Goal: Task Accomplishment & Management: Use online tool/utility

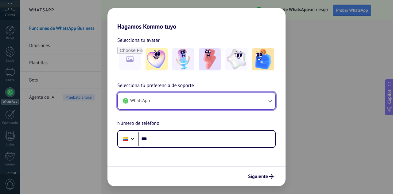
click at [164, 98] on button "WhatsApp" at bounding box center [196, 100] width 157 height 17
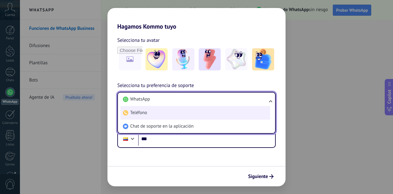
click at [165, 115] on li "Teléfono" at bounding box center [195, 113] width 150 height 14
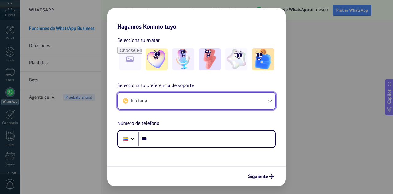
click at [166, 104] on button "Teléfono" at bounding box center [196, 100] width 157 height 17
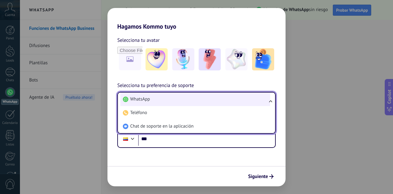
click at [163, 100] on li "WhatsApp" at bounding box center [195, 99] width 150 height 14
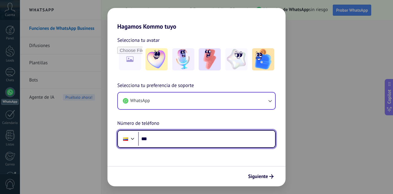
click at [168, 137] on input "***" at bounding box center [206, 139] width 137 height 14
click at [155, 136] on input "***" at bounding box center [206, 139] width 137 height 14
paste input "**********"
click at [159, 139] on input "**********" at bounding box center [206, 139] width 137 height 14
click at [168, 138] on input "**********" at bounding box center [206, 139] width 137 height 14
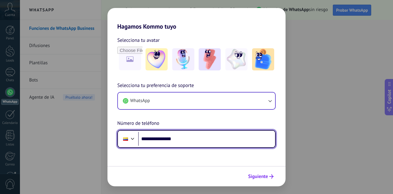
type input "**********"
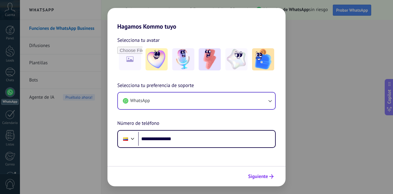
click at [258, 176] on span "Siguiente" at bounding box center [258, 176] width 20 height 4
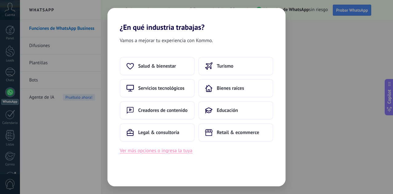
click at [164, 151] on button "Ver más opciones o ingresa la tuya" at bounding box center [156, 151] width 73 height 8
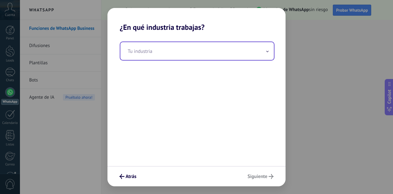
click at [160, 52] on input "text" at bounding box center [197, 51] width 154 height 18
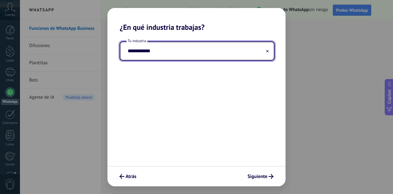
type input "**********"
click at [267, 49] on button at bounding box center [267, 51] width 3 height 6
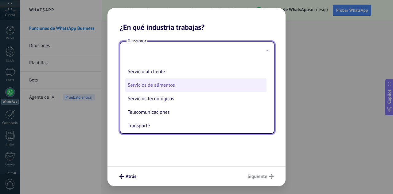
scroll to position [135, 0]
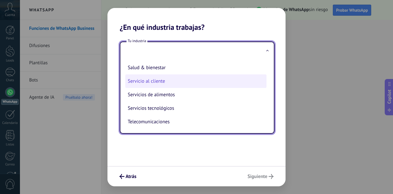
click at [163, 81] on li "Servicio al cliente" at bounding box center [195, 81] width 141 height 14
type input "**********"
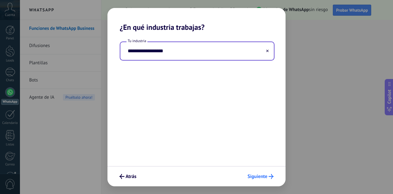
click at [263, 174] on span "Siguiente" at bounding box center [258, 176] width 20 height 4
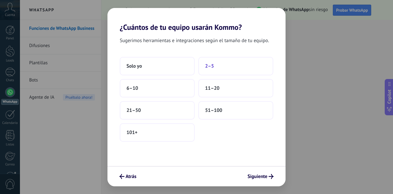
click at [210, 67] on span "2–5" at bounding box center [209, 66] width 9 height 6
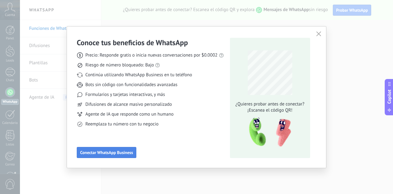
click at [123, 153] on span "Conectar WhatsApp Business" at bounding box center [106, 152] width 53 height 4
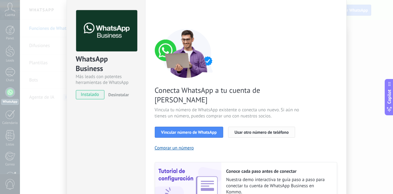
scroll to position [31, 0]
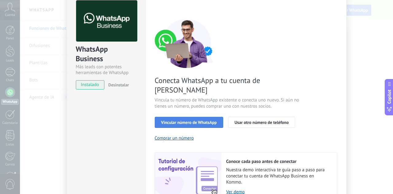
click at [204, 120] on span "Vincular número de WhatsApp" at bounding box center [189, 122] width 56 height 4
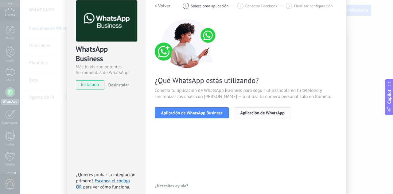
click at [248, 113] on span "Aplicación de WhatsApp" at bounding box center [262, 113] width 44 height 4
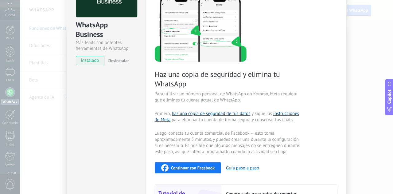
scroll to position [0, 0]
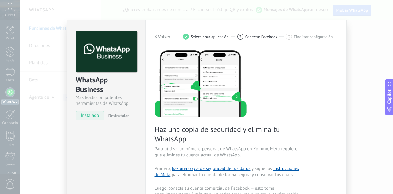
click at [163, 36] on h2 "< Volver" at bounding box center [163, 37] width 16 height 6
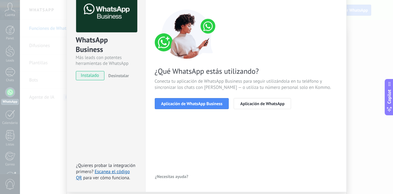
scroll to position [61, 0]
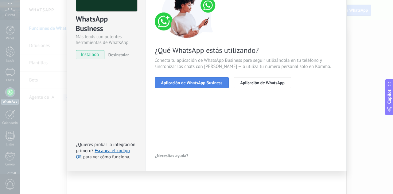
click at [203, 84] on span "Aplicación de WhatsApp Business" at bounding box center [191, 82] width 61 height 4
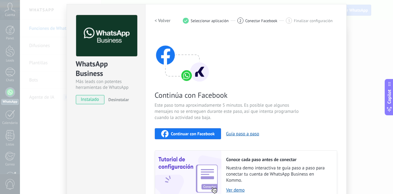
scroll to position [0, 0]
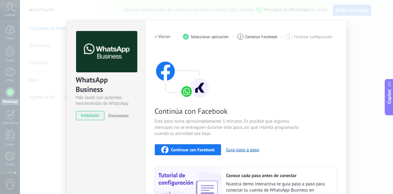
click at [163, 34] on h2 "< Volver" at bounding box center [163, 37] width 16 height 6
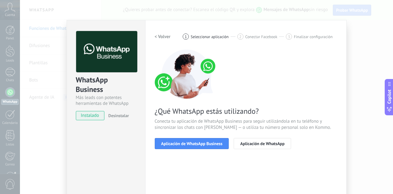
click at [163, 34] on h2 "< Volver" at bounding box center [163, 37] width 16 height 6
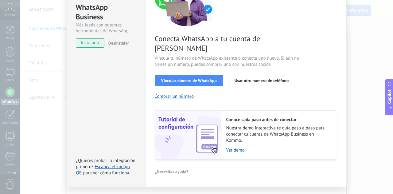
scroll to position [79, 0]
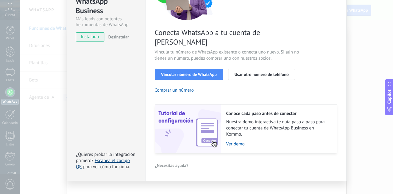
click at [111, 158] on link "Escanea el código QR" at bounding box center [103, 164] width 54 height 12
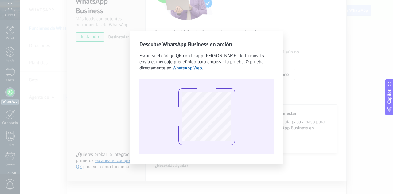
click at [307, 35] on div "Descubre WhatsApp Business en acción Escanea el código QR con la app [PERSON_NA…" at bounding box center [206, 97] width 373 height 194
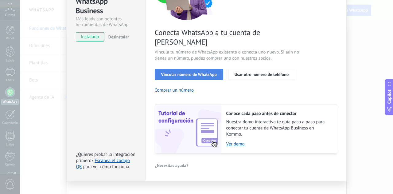
click at [200, 72] on span "Vincular número de WhatsApp" at bounding box center [189, 74] width 56 height 4
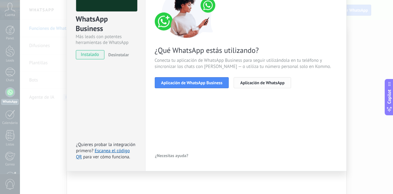
click at [253, 81] on span "Aplicación de WhatsApp" at bounding box center [262, 82] width 44 height 4
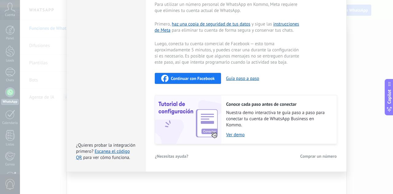
scroll to position [0, 0]
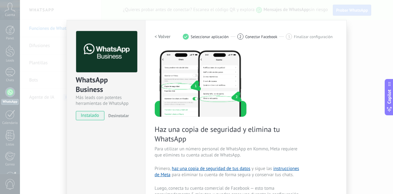
click at [117, 115] on span "Desinstalar" at bounding box center [118, 116] width 21 height 6
click at [365, 57] on div "WhatsApp Business Más leads con potentes herramientas de WhatsApp instalado Des…" at bounding box center [206, 97] width 373 height 194
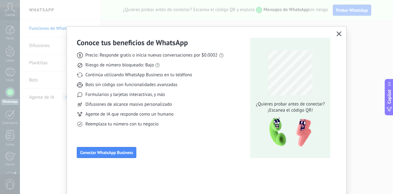
click at [338, 32] on icon "button" at bounding box center [339, 33] width 5 height 5
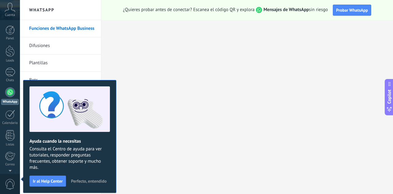
click at [10, 97] on link "WhatsApp" at bounding box center [10, 96] width 20 height 18
